Goal: Task Accomplishment & Management: Manage account settings

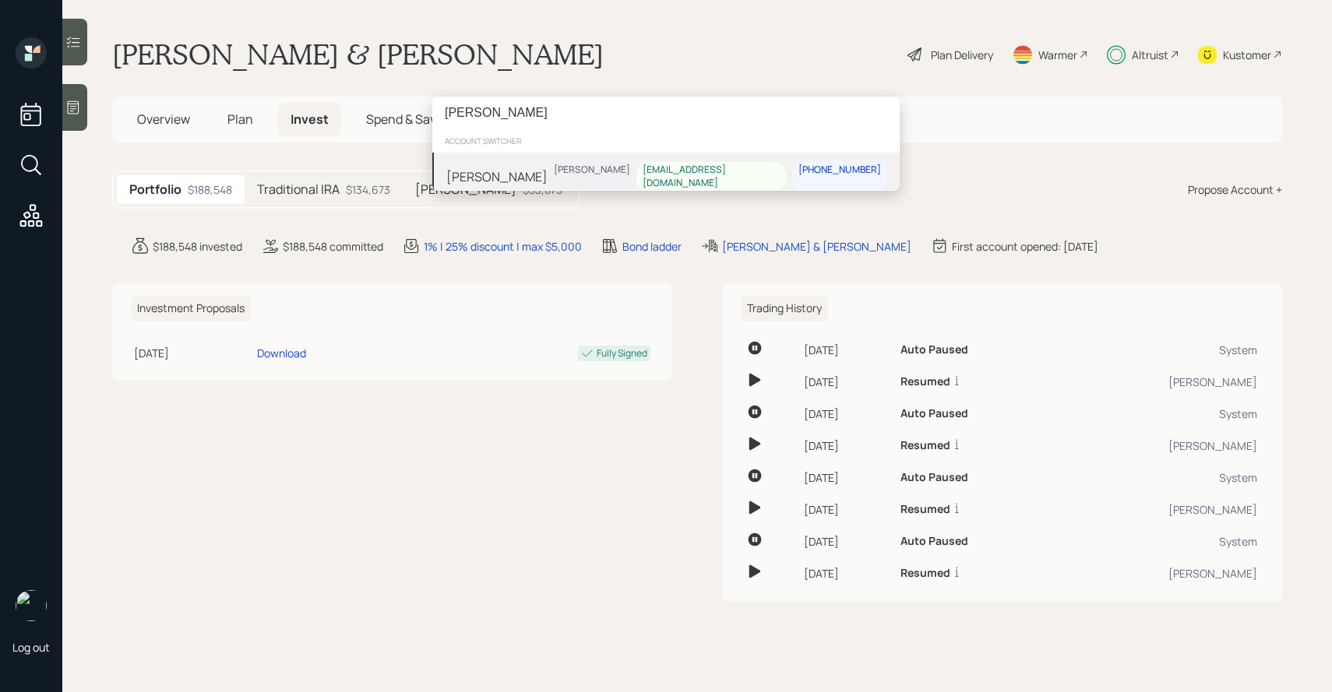
type input "[PERSON_NAME]"
click at [545, 180] on div "[PERSON_NAME] [PERSON_NAME] [EMAIL_ADDRESS][DOMAIN_NAME] [PHONE_NUMBER]" at bounding box center [665, 177] width 467 height 48
